Goal: Task Accomplishment & Management: Manage account settings

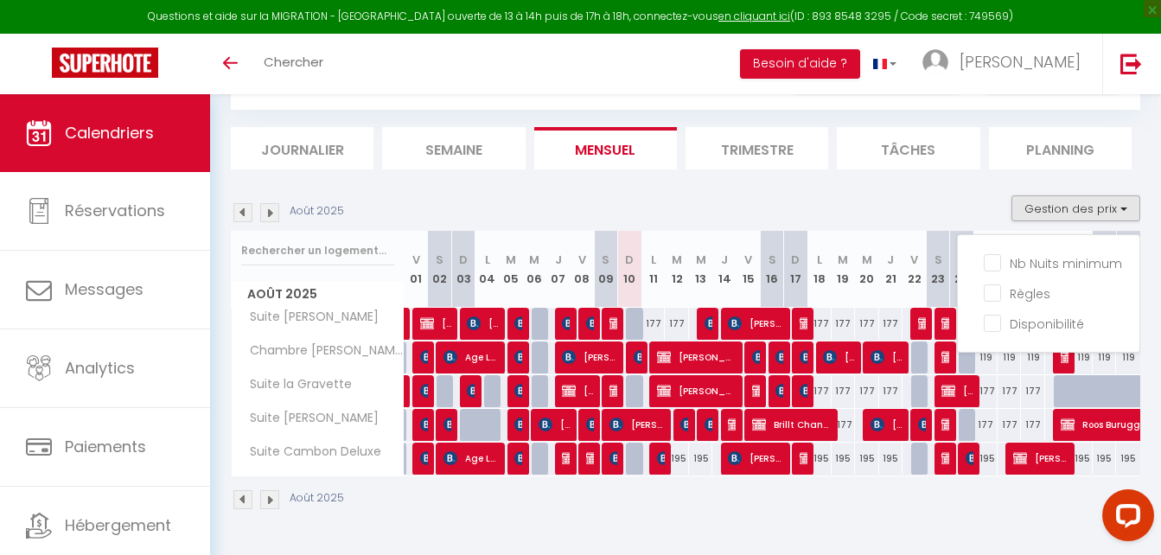
scroll to position [86, 0]
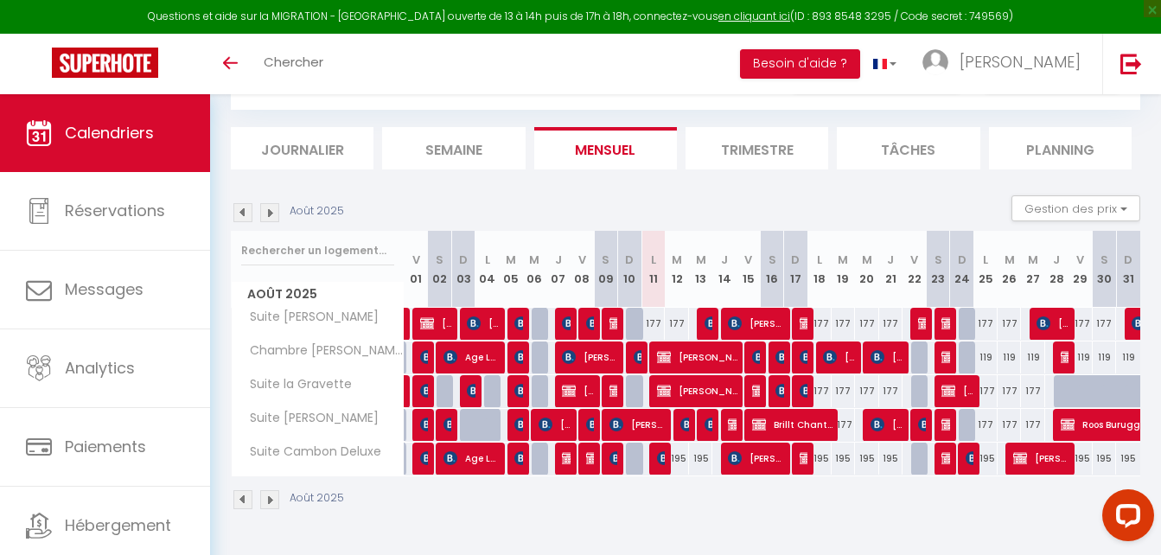
click at [652, 328] on div "177" at bounding box center [652, 324] width 23 height 32
type input "177"
type input "Lun 11 Août 2025"
type input "[DATE]"
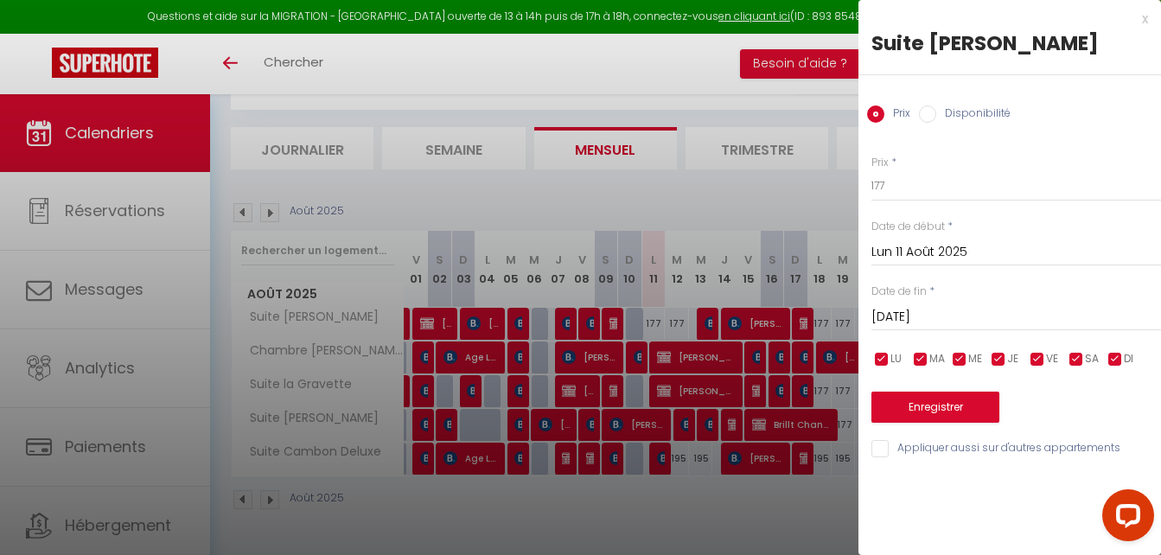
click at [928, 118] on input "Disponibilité" at bounding box center [927, 113] width 17 height 17
radio input "true"
radio input "false"
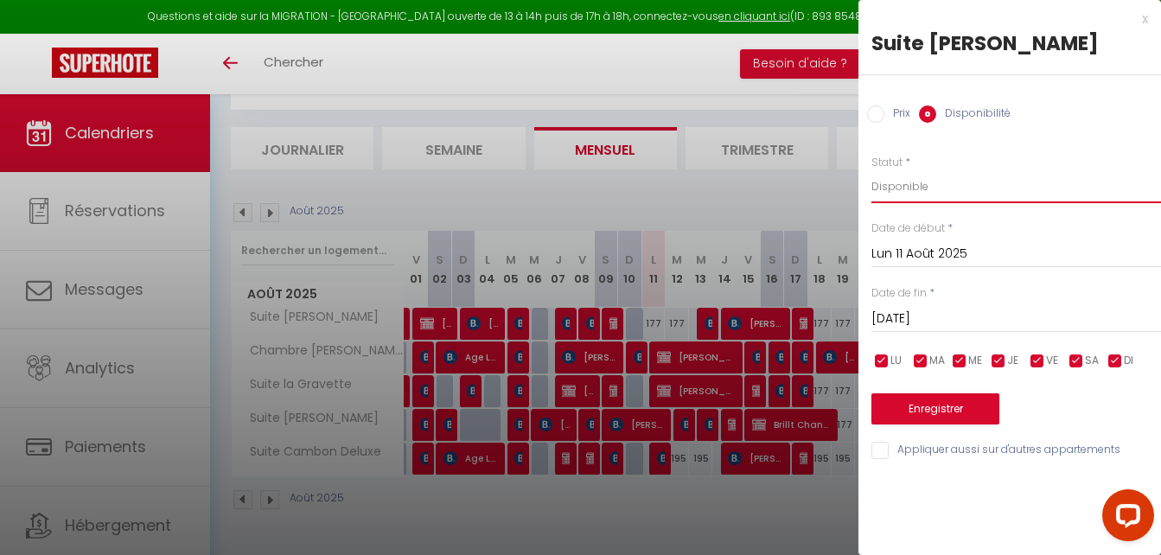
click at [910, 183] on select "Disponible Indisponible" at bounding box center [1016, 186] width 290 height 33
select select "0"
click at [871, 170] on select "Disponible Indisponible" at bounding box center [1016, 186] width 290 height 33
click at [920, 415] on button "Enregistrer" at bounding box center [935, 408] width 128 height 31
